Goal: Task Accomplishment & Management: Manage account settings

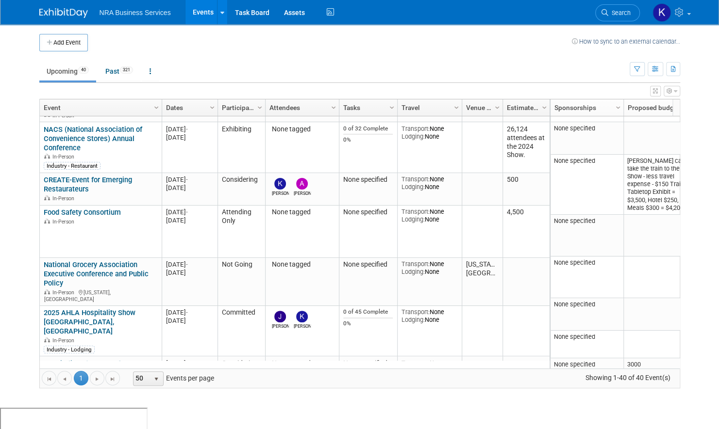
scroll to position [676, 0]
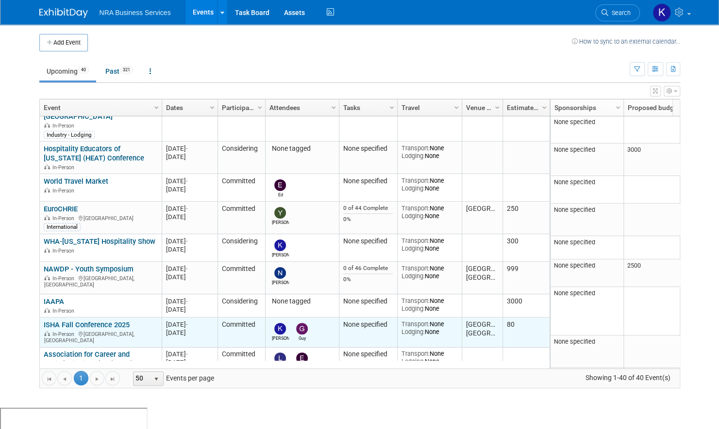
click at [87, 321] on link "ISHA Fall Conference 2025" at bounding box center [87, 325] width 86 height 9
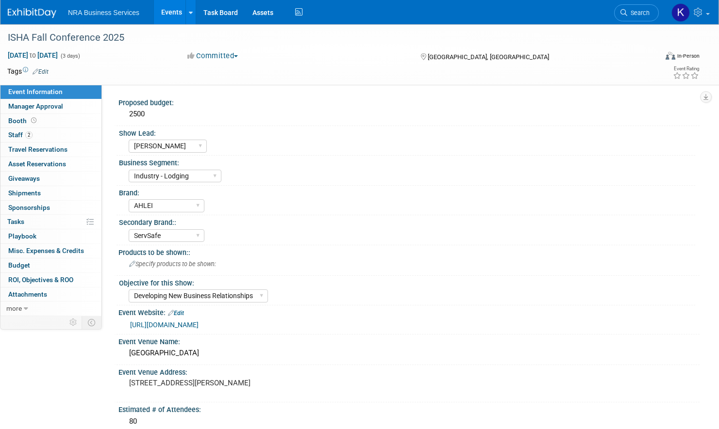
select select "[PERSON_NAME]"
select select "Industry - Lodging"
select select "AHLEI"
select select "ServSafe"
select select "Developing New Business Relationships"
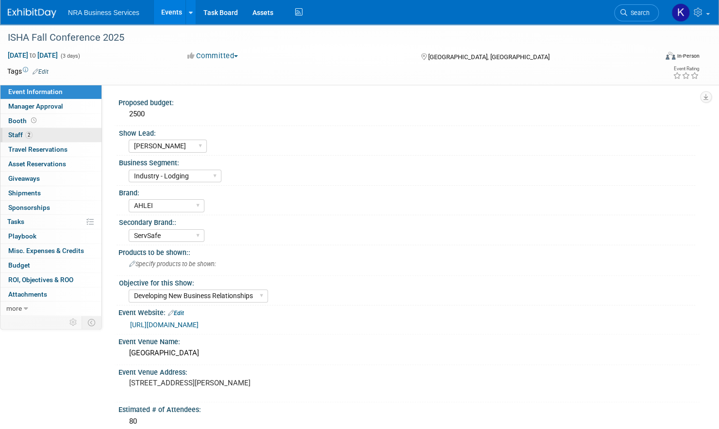
click at [15, 137] on span "Staff 2" at bounding box center [20, 135] width 24 height 8
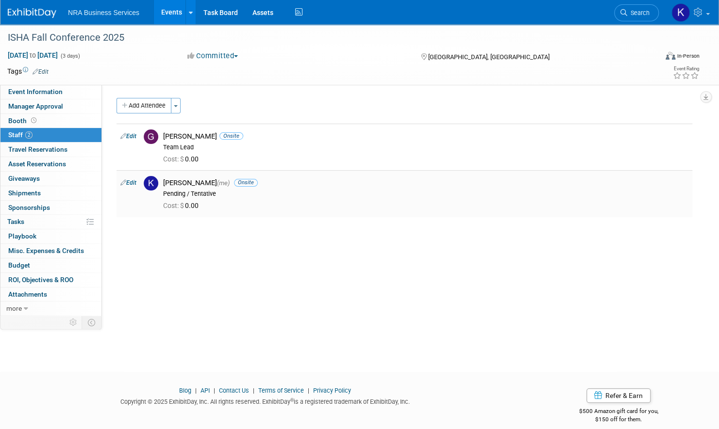
click at [129, 180] on link "Edit" at bounding box center [128, 183] width 16 height 7
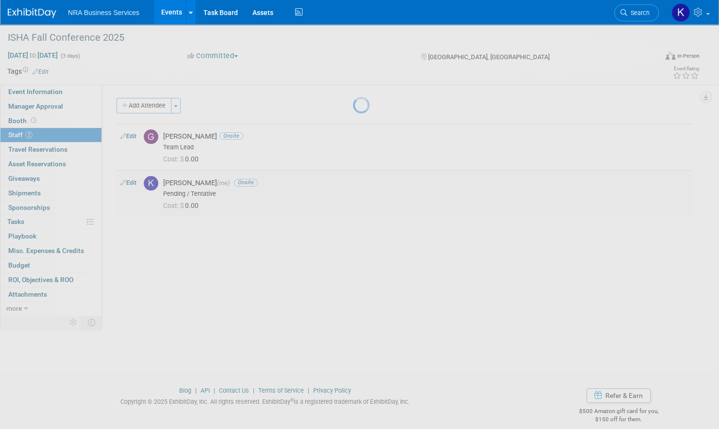
select select "5cd568b5-73fe-4c60-a1a4-476bddc4061f"
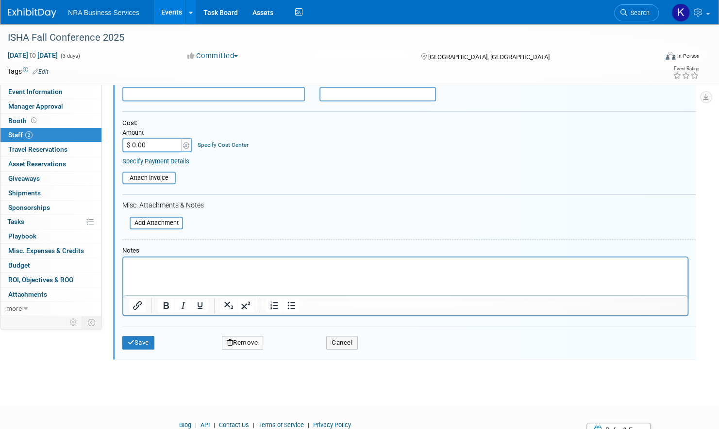
scroll to position [234, 0]
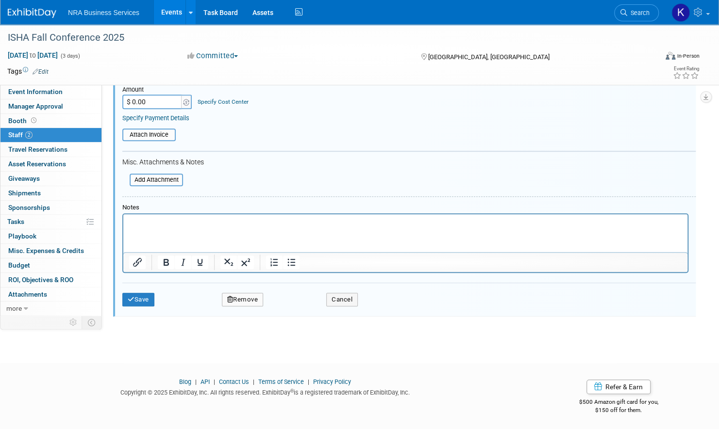
click at [243, 297] on button "Remove" at bounding box center [243, 300] width 42 height 14
click at [299, 308] on link "Yes" at bounding box center [295, 307] width 28 height 16
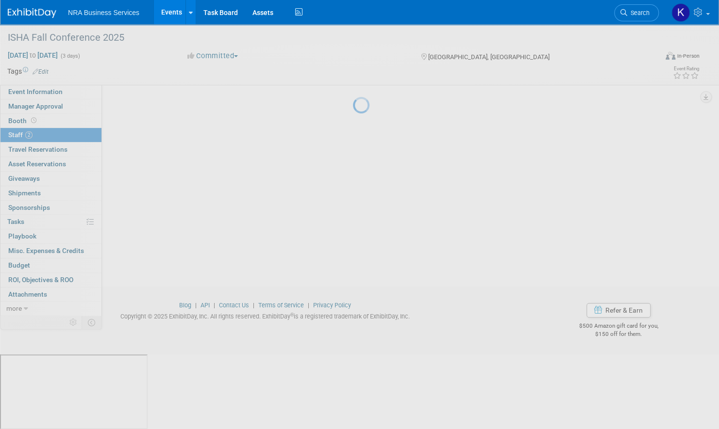
scroll to position [11, 0]
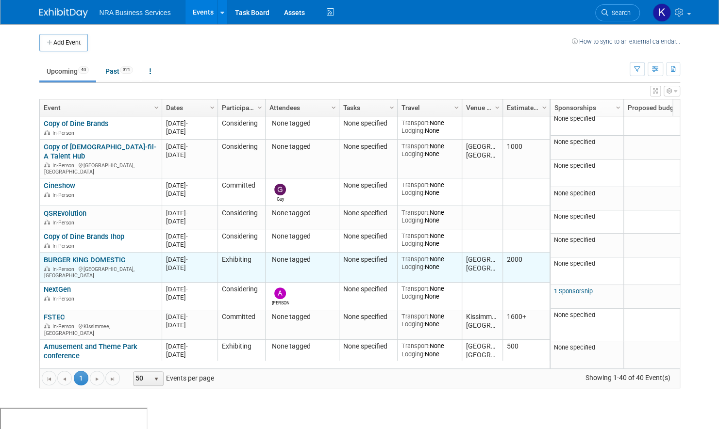
scroll to position [66, 0]
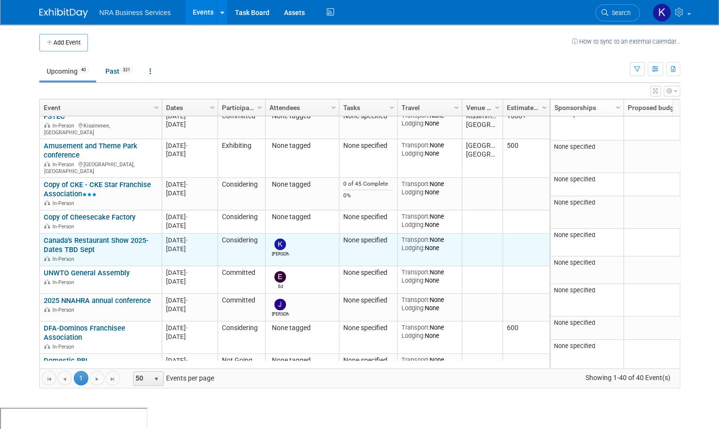
click at [63, 236] on link "Canada's Restaurant Show 2025-Dates TBD Sept" at bounding box center [96, 245] width 105 height 18
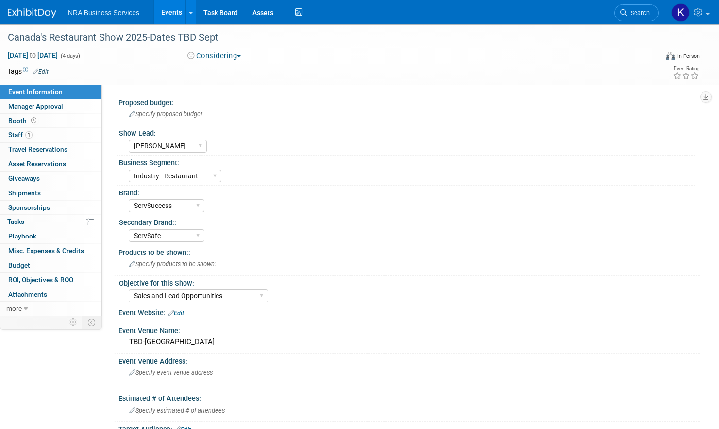
select select "[PERSON_NAME]"
select select "Industry - Restaurant"
select select "ServSuccess"
select select "ServSafe"
select select "Sales and Lead Opportunities"
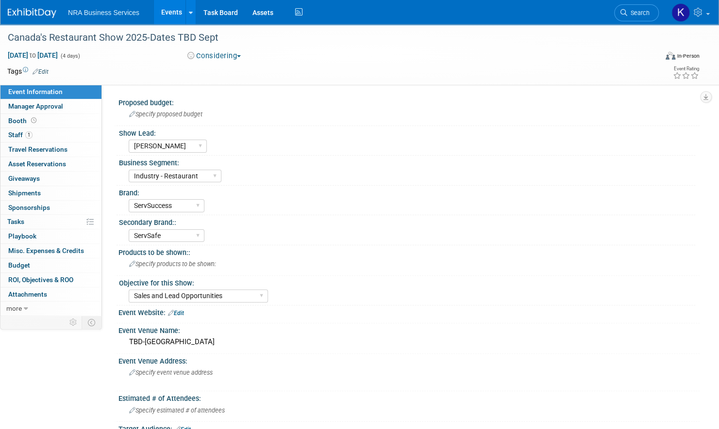
click at [241, 55] on span "button" at bounding box center [239, 56] width 4 height 2
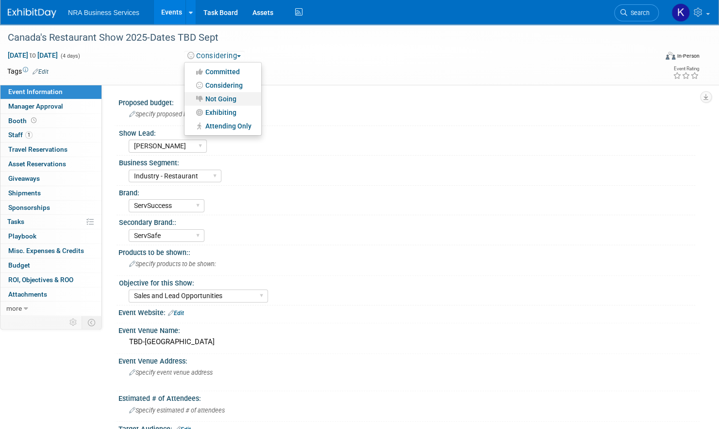
click at [231, 99] on link "Not Going" at bounding box center [222, 99] width 77 height 14
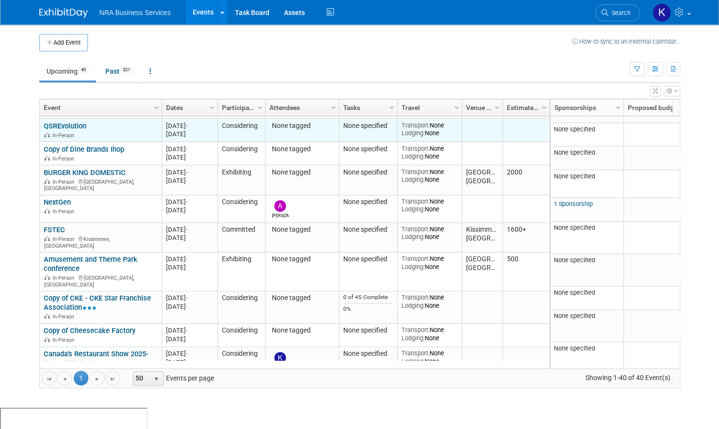
scroll to position [199, 0]
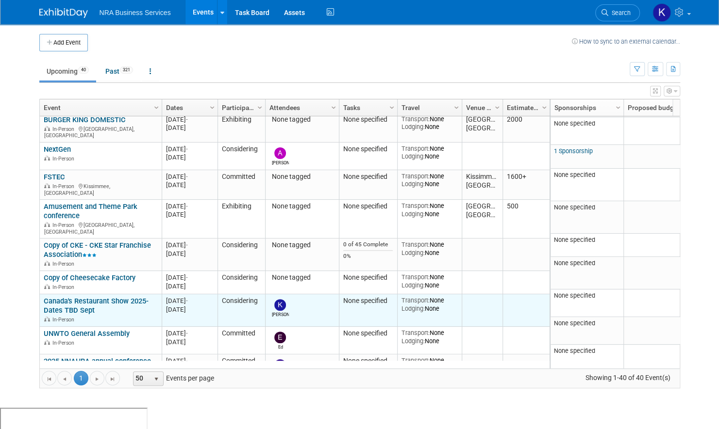
click at [98, 297] on link "Canada's Restaurant Show 2025-Dates TBD Sept" at bounding box center [96, 306] width 105 height 18
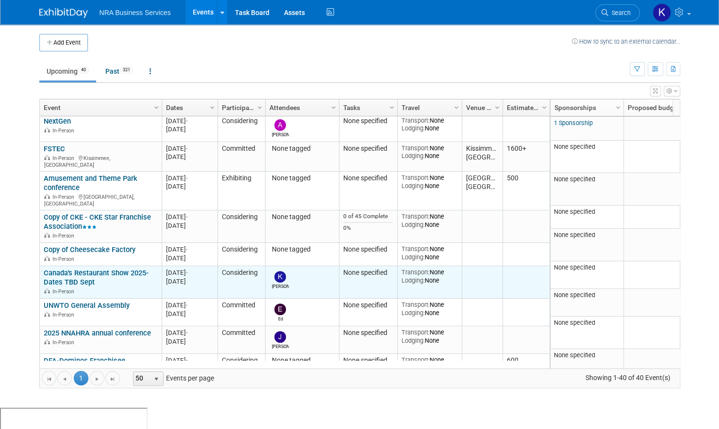
scroll to position [239, 0]
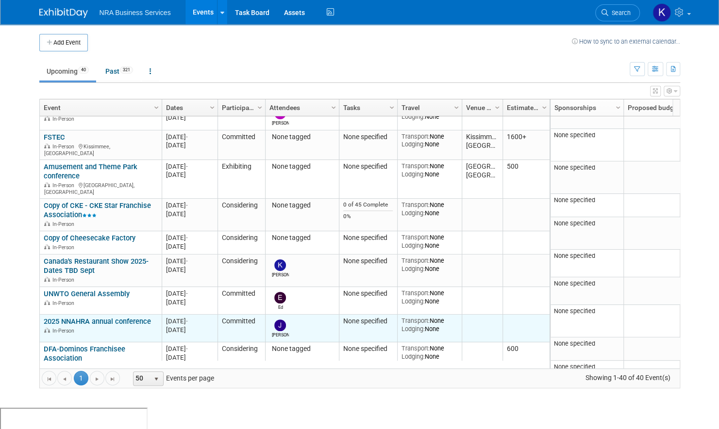
click at [88, 317] on link "2025 NNAHRA annual conference" at bounding box center [97, 321] width 107 height 9
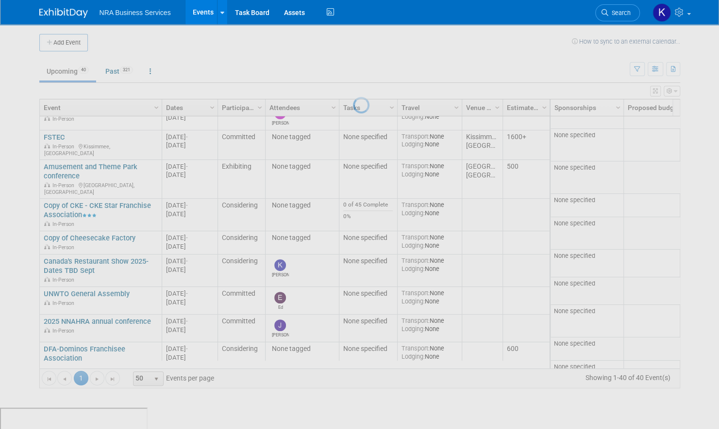
click at [353, 285] on div at bounding box center [360, 214] width 14 height 429
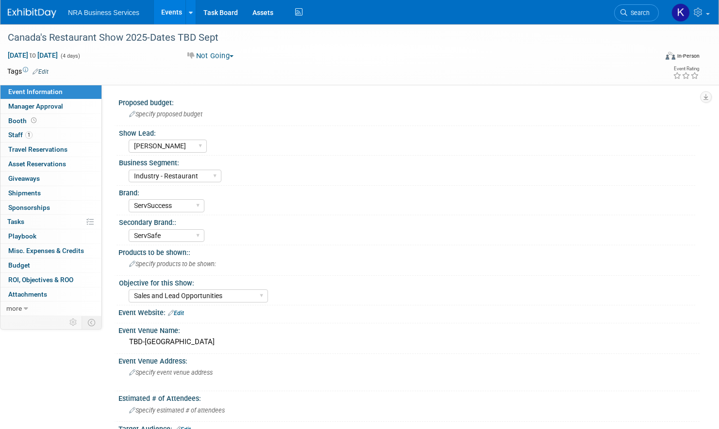
select select "[PERSON_NAME]"
select select "Industry - Restaurant"
select select "ServSuccess"
select select "ServSafe"
select select "Sales and Lead Opportunities"
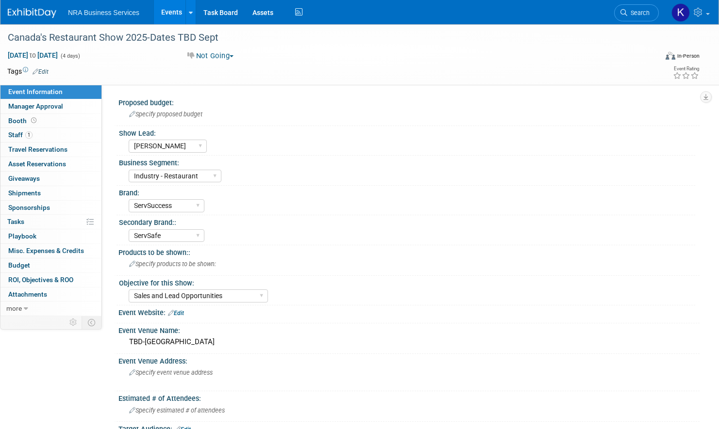
select select "[PERSON_NAME]"
select select "Industry - Restaurant"
select select "ServSuccess"
select select "ServSafe"
select select "Sales and Lead Opportunities"
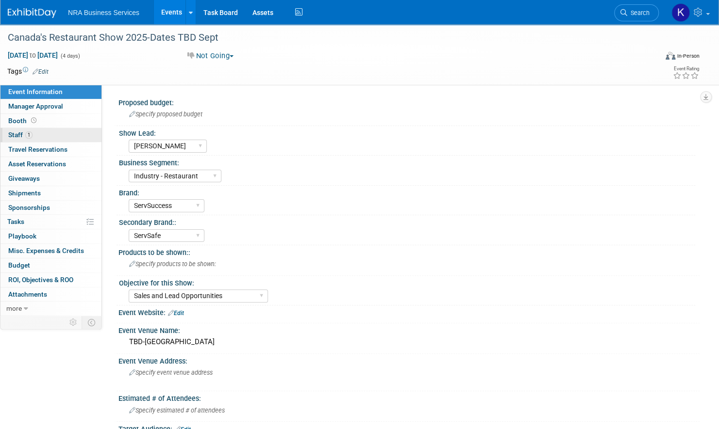
click at [15, 133] on span "Staff 1" at bounding box center [20, 135] width 24 height 8
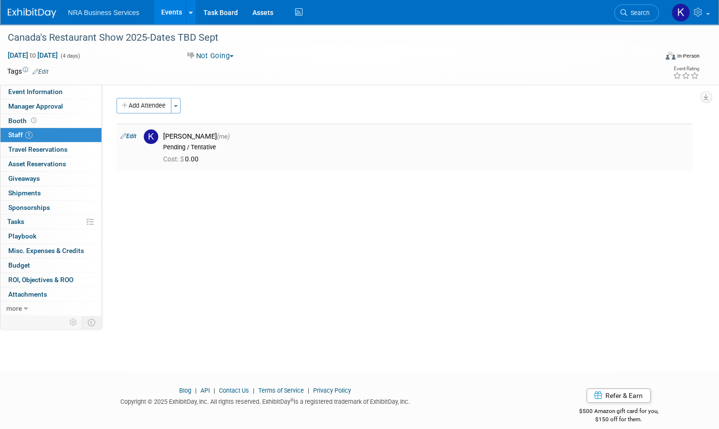
click at [135, 134] on link "Edit" at bounding box center [128, 136] width 16 height 7
select select "5cd568b5-73fe-4c60-a1a4-476bddc4061f"
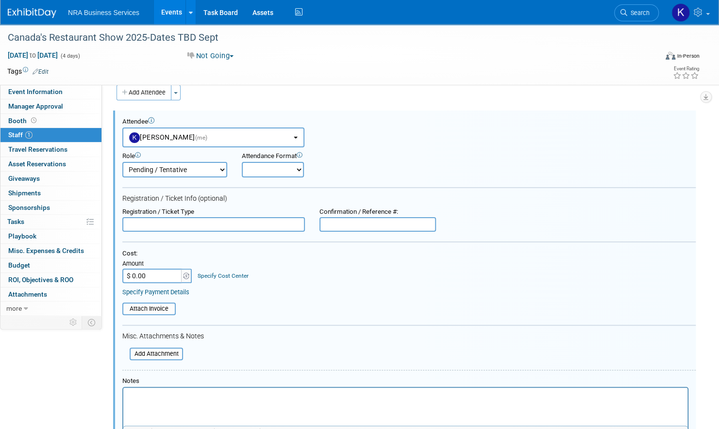
scroll to position [187, 0]
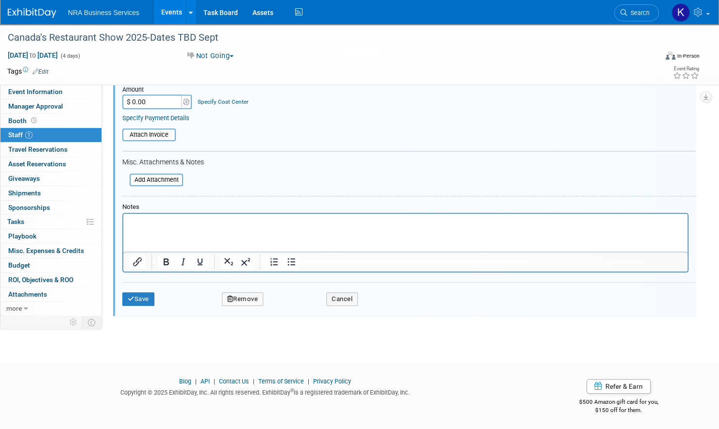
click at [244, 297] on button "Remove" at bounding box center [243, 300] width 42 height 14
click at [297, 306] on link "Yes" at bounding box center [295, 307] width 28 height 16
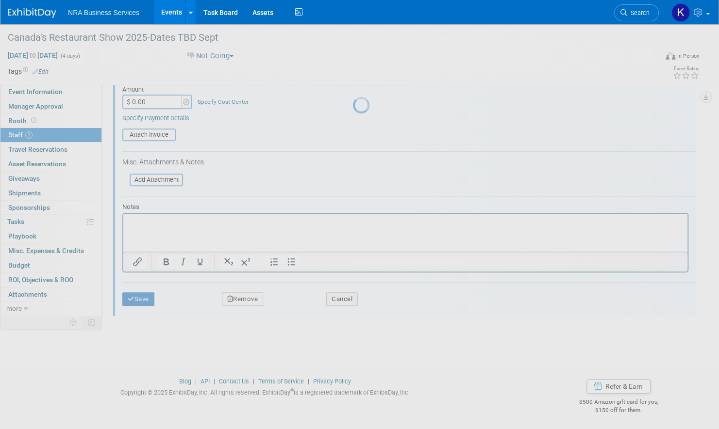
scroll to position [11, 0]
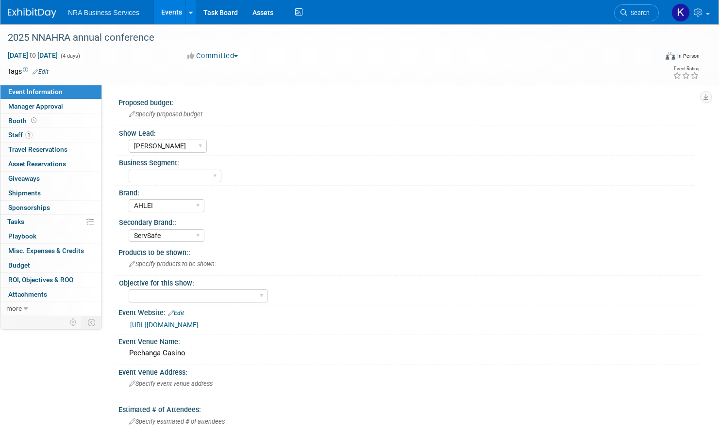
select select "[PERSON_NAME]"
select select "AHLEI"
select select "ServSafe"
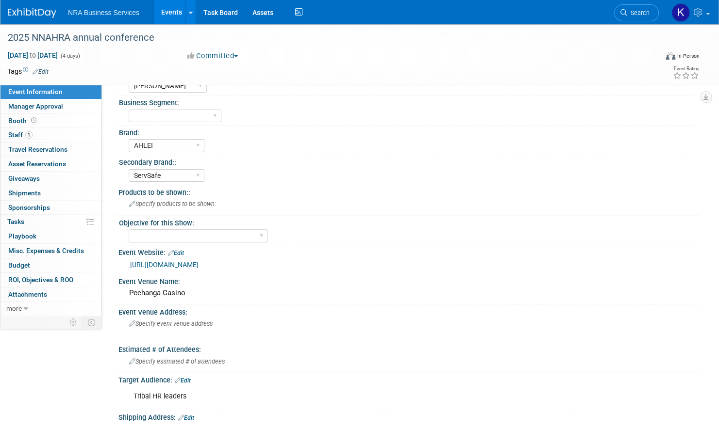
scroll to position [61, 0]
click at [188, 262] on link "[URL][DOMAIN_NAME]" at bounding box center [164, 264] width 68 height 8
click at [48, 107] on span "Manager Approval" at bounding box center [35, 106] width 55 height 8
